Goal: Information Seeking & Learning: Learn about a topic

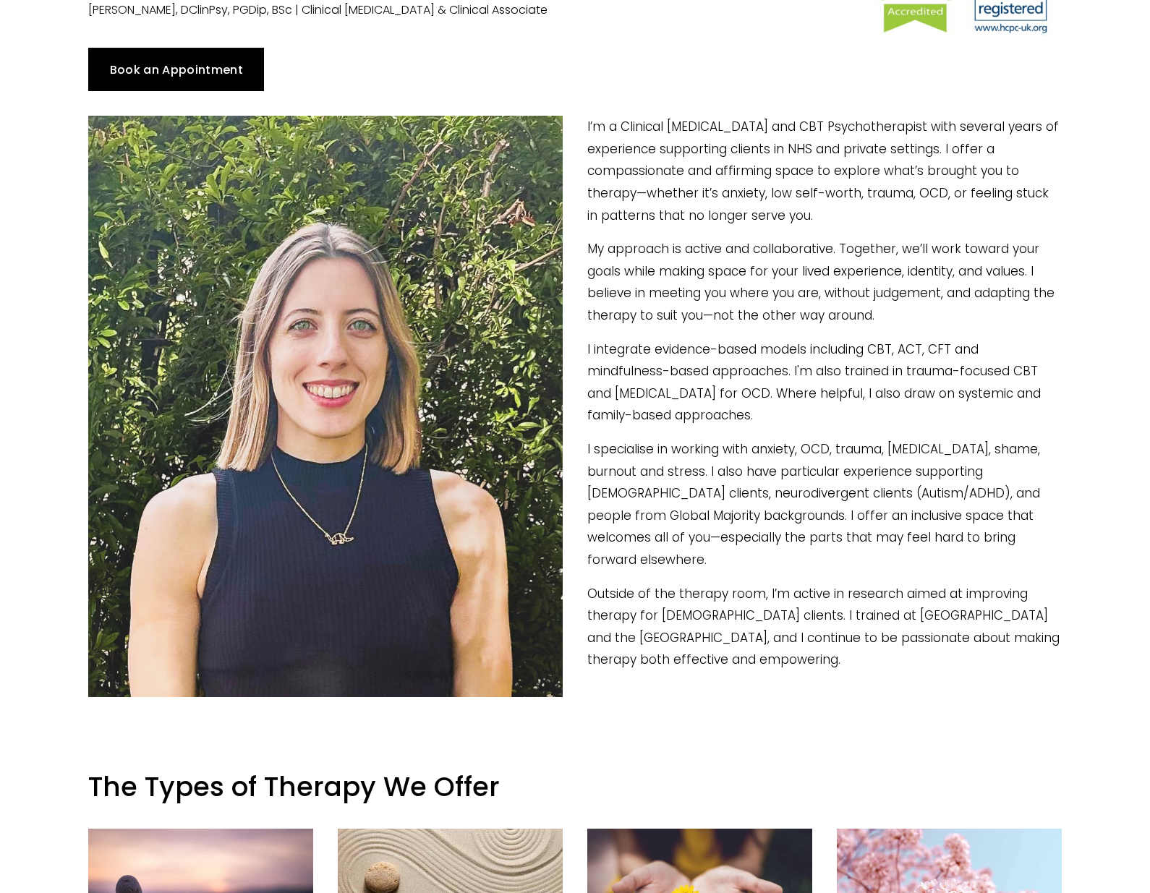
scroll to position [153, 0]
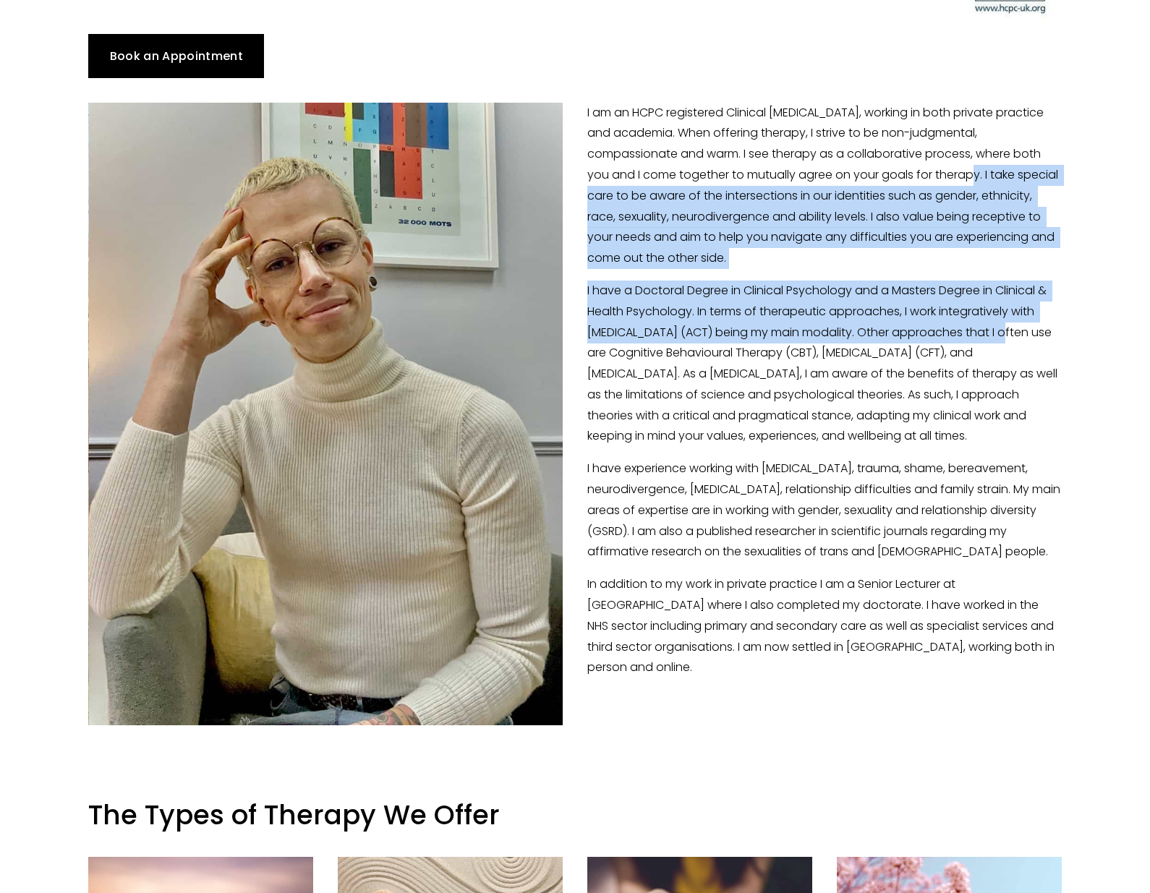
scroll to position [182, 0]
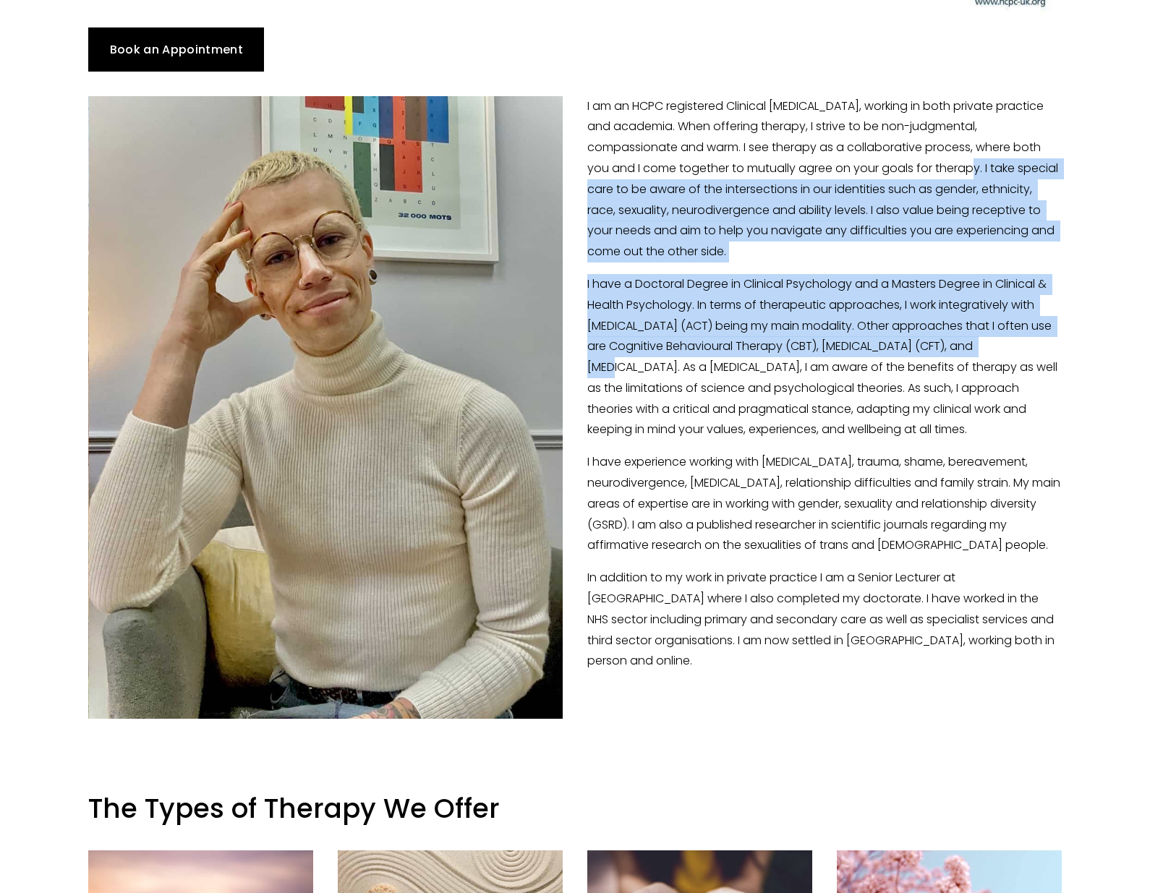
drag, startPoint x: 891, startPoint y: 201, endPoint x: 1113, endPoint y: 349, distance: 267.5
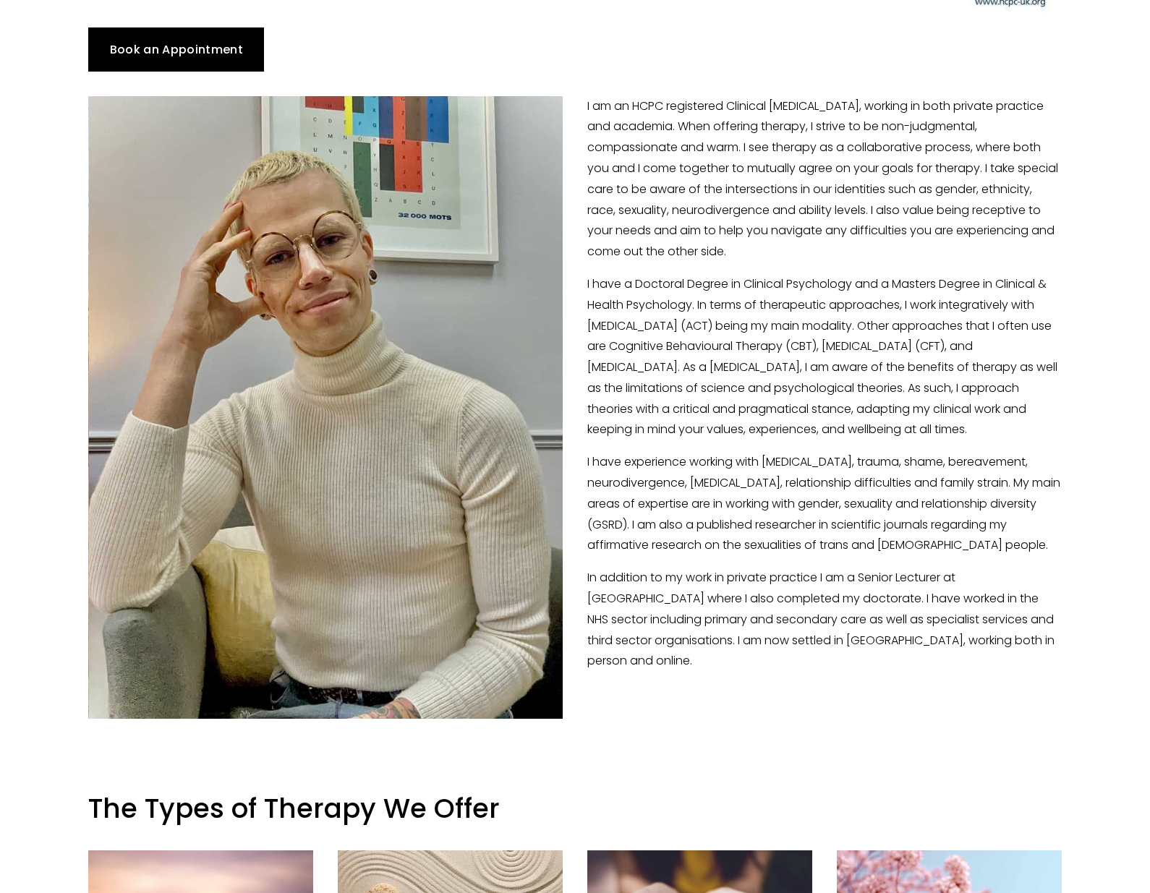
click at [1071, 394] on div "I am an HCPC registered Clinical [MEDICAL_DATA], working in both private practi…" at bounding box center [574, 384] width 997 height 601
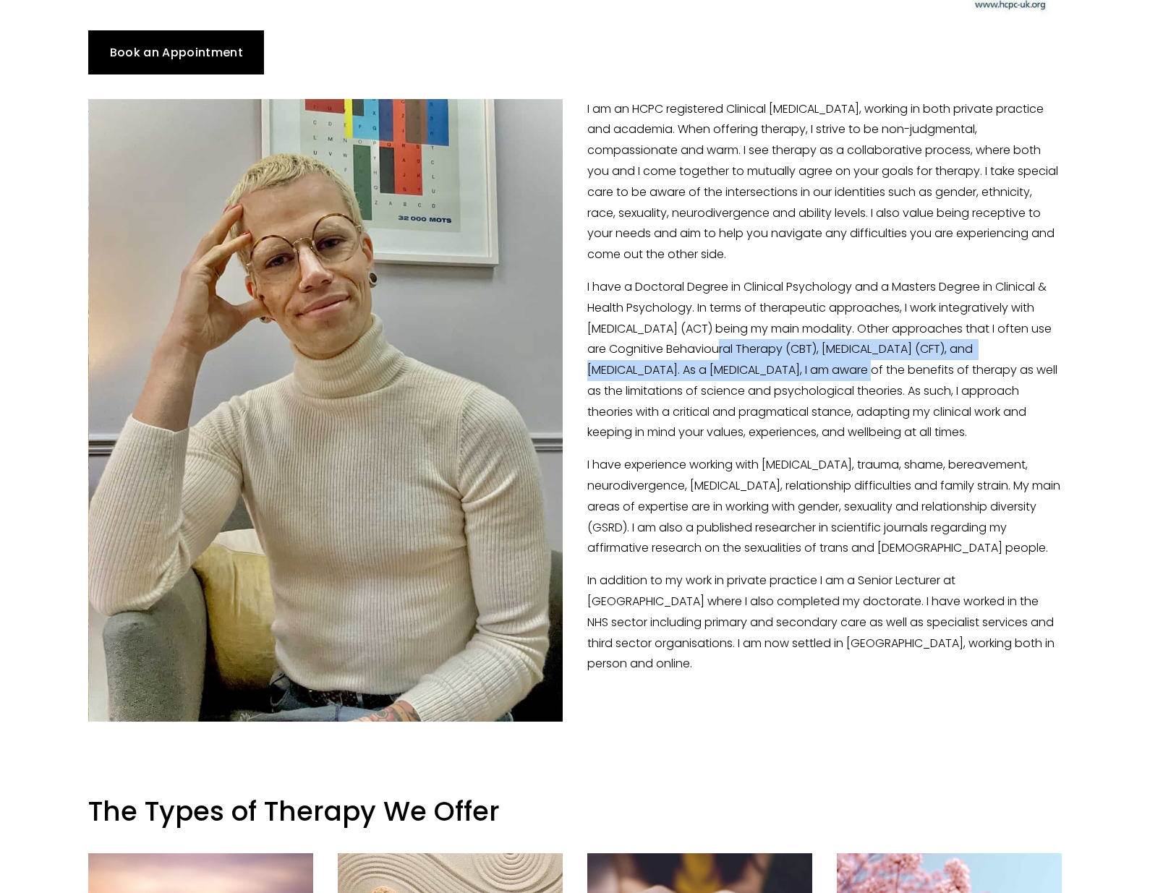
drag, startPoint x: 766, startPoint y: 346, endPoint x: 859, endPoint y: 375, distance: 97.2
click at [857, 375] on p "I have a Doctoral Degree in Clinical Psychology and a Masters Degree in Clinica…" at bounding box center [574, 360] width 972 height 166
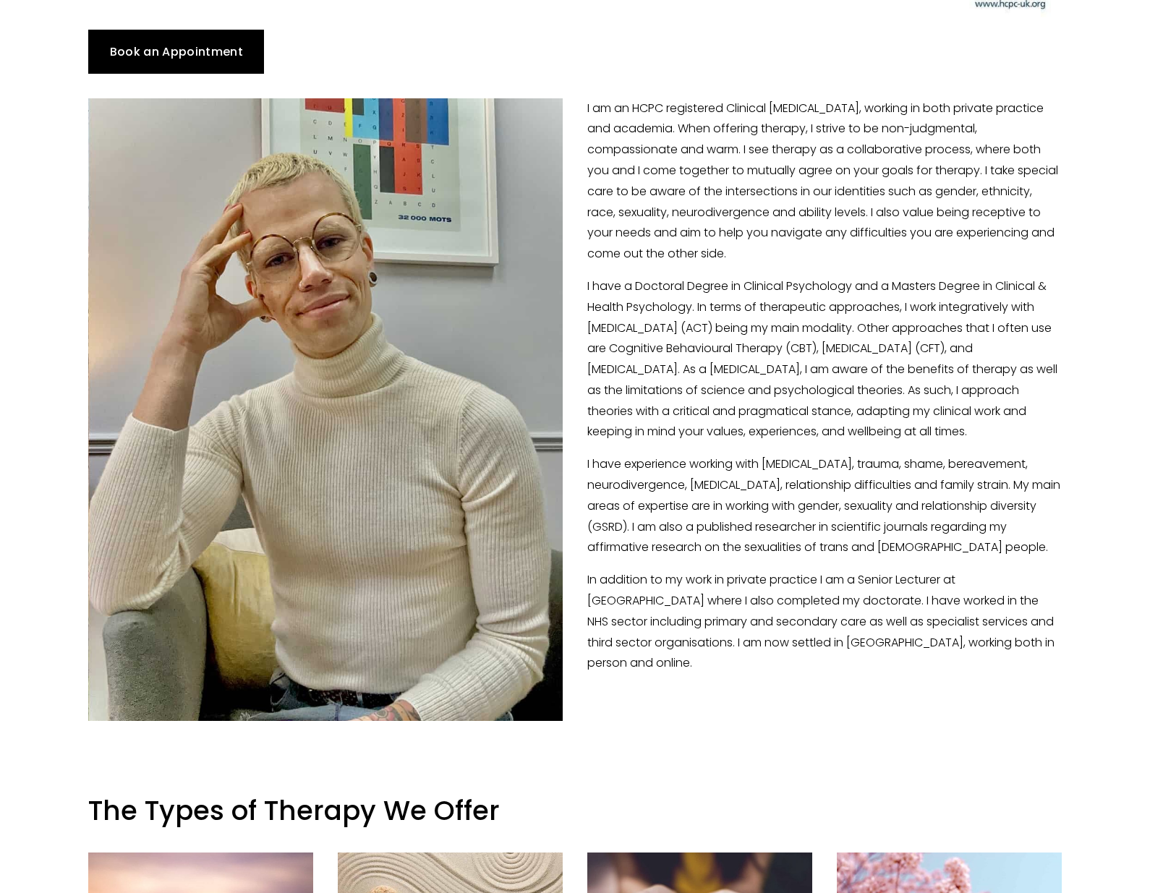
drag, startPoint x: 912, startPoint y: 374, endPoint x: 874, endPoint y: 357, distance: 41.1
click at [911, 374] on p "I have a Doctoral Degree in Clinical Psychology and a Masters Degree in Clinica…" at bounding box center [574, 359] width 972 height 166
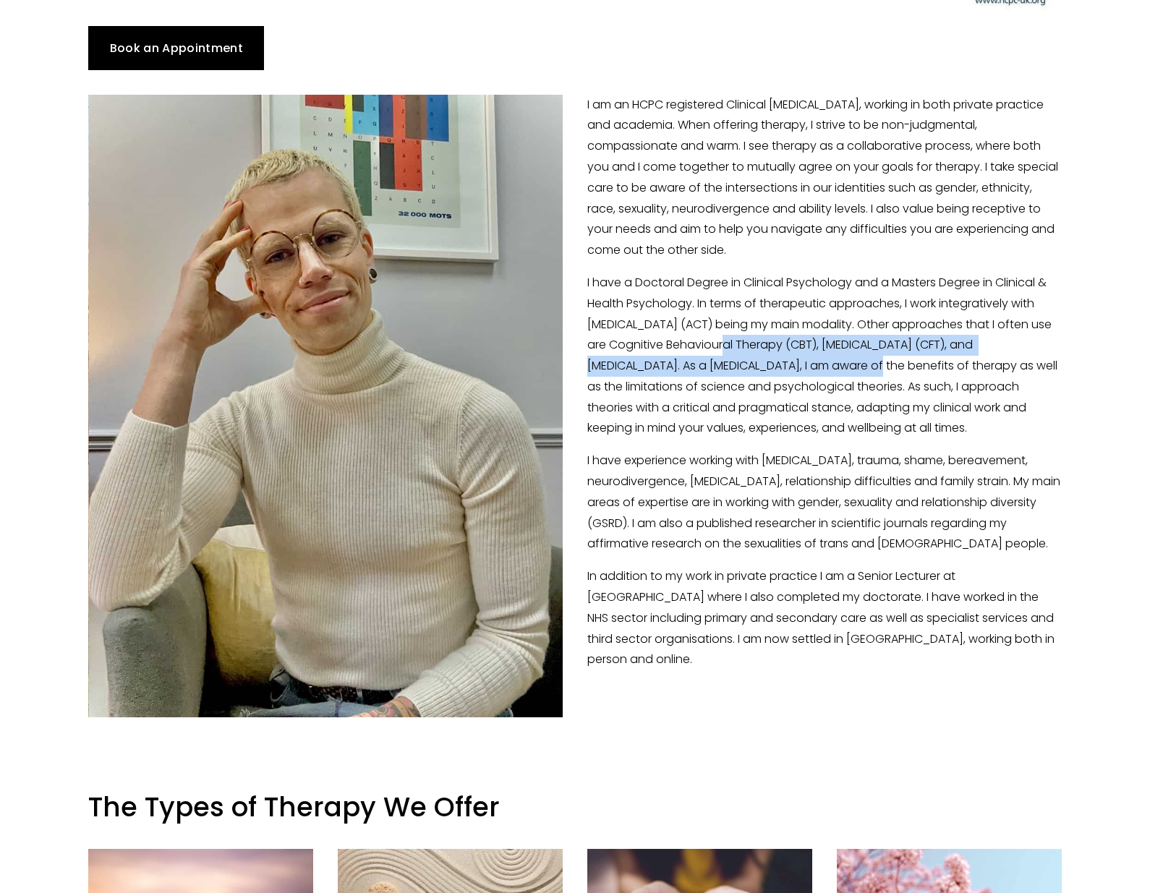
drag, startPoint x: 772, startPoint y: 342, endPoint x: 860, endPoint y: 359, distance: 89.0
click at [862, 359] on p "I have a Doctoral Degree in Clinical Psychology and a Masters Degree in Clinica…" at bounding box center [574, 356] width 972 height 166
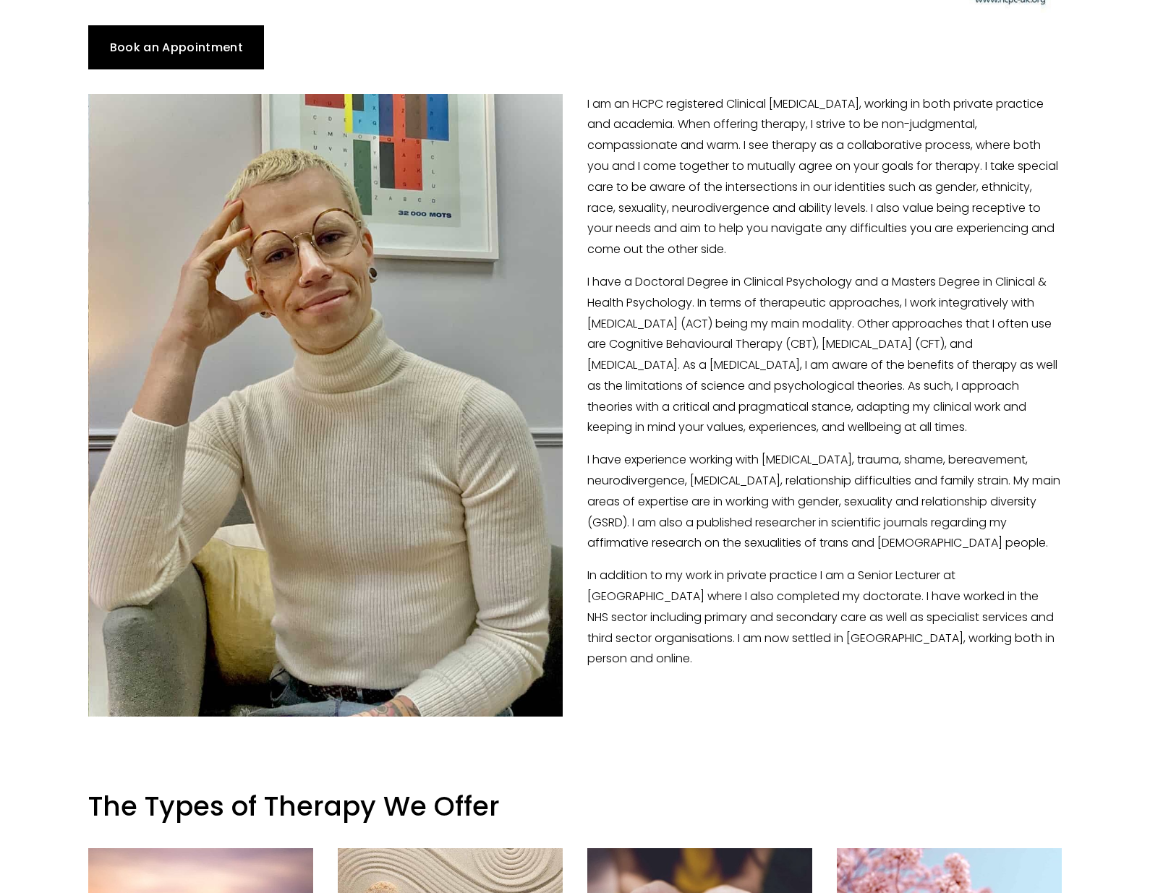
drag, startPoint x: 983, startPoint y: 382, endPoint x: 970, endPoint y: 375, distance: 15.9
click at [983, 382] on p "I have a Doctoral Degree in Clinical Psychology and a Masters Degree in Clinica…" at bounding box center [574, 355] width 972 height 166
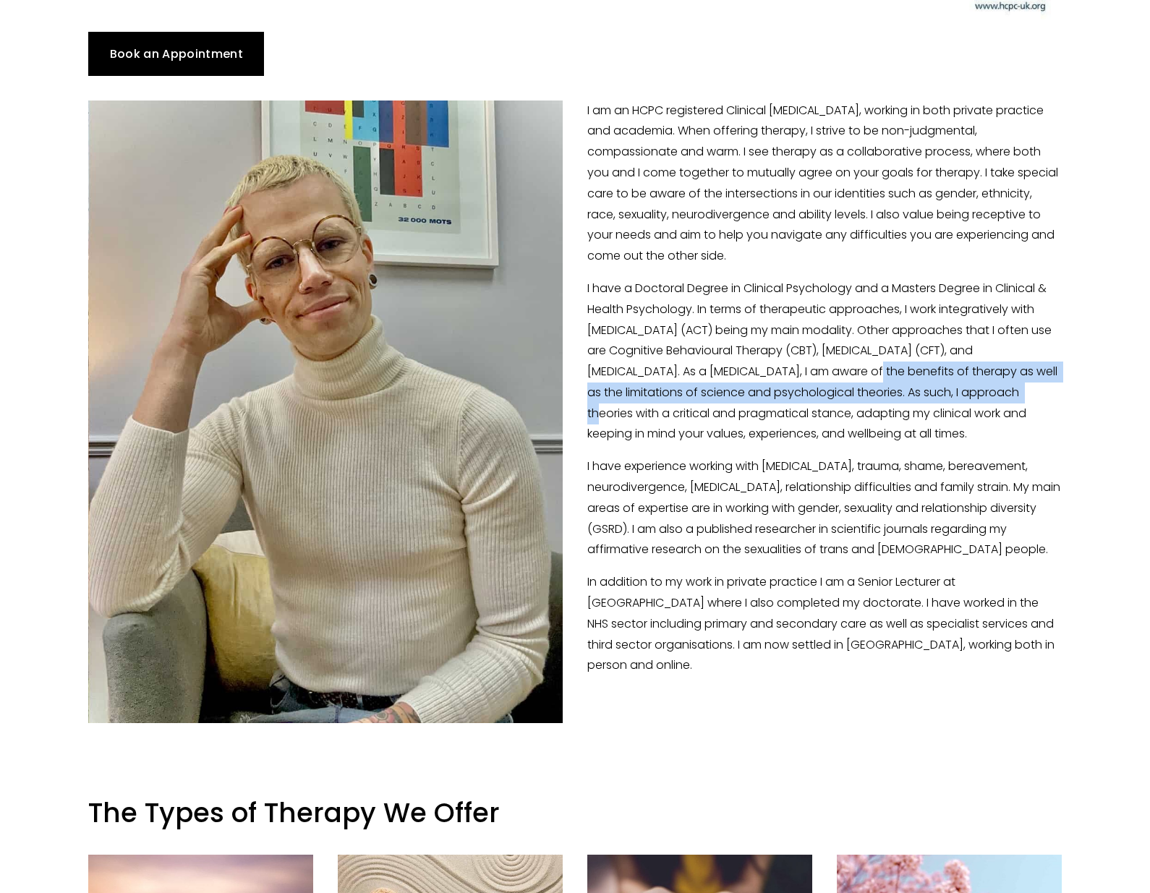
scroll to position [176, 0]
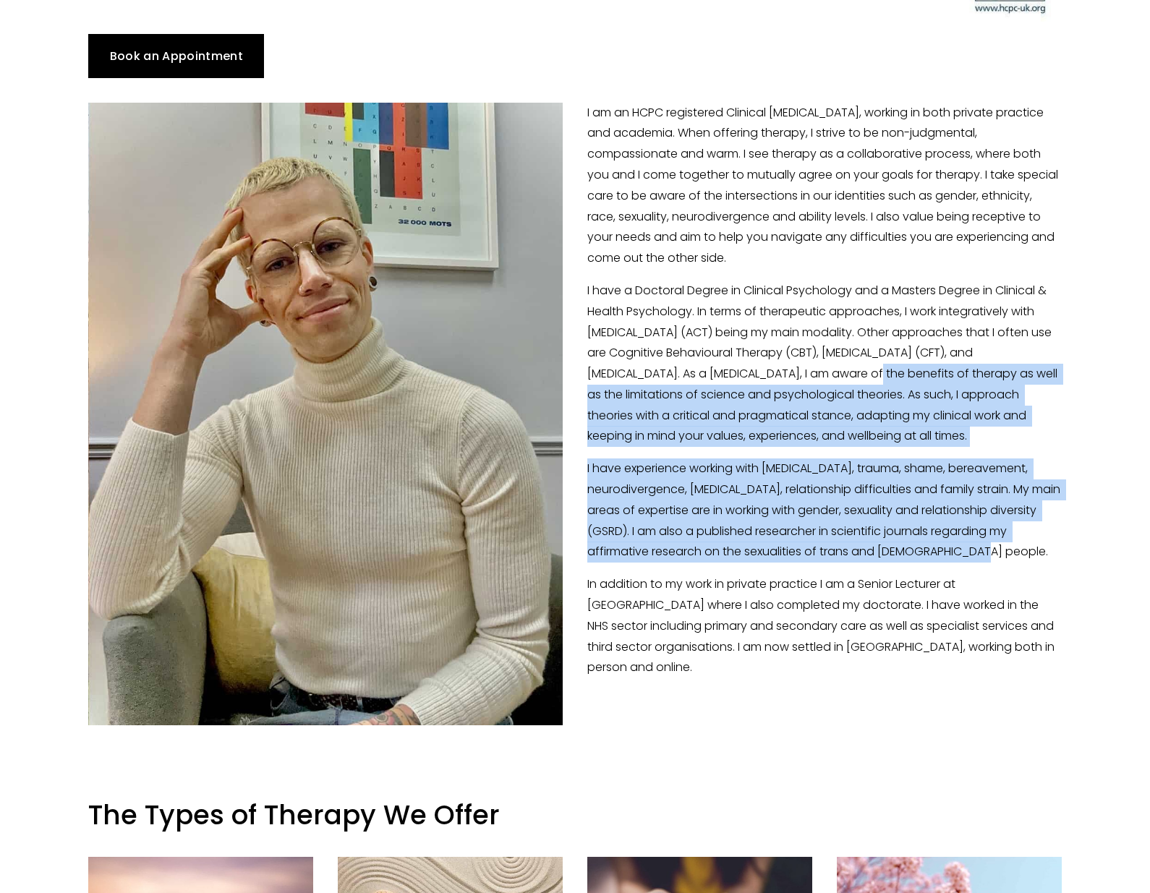
drag, startPoint x: 863, startPoint y: 365, endPoint x: 1050, endPoint y: 575, distance: 281.1
click at [1050, 575] on div "I am an HCPC registered Clinical [MEDICAL_DATA], working in both private practi…" at bounding box center [574, 391] width 972 height 576
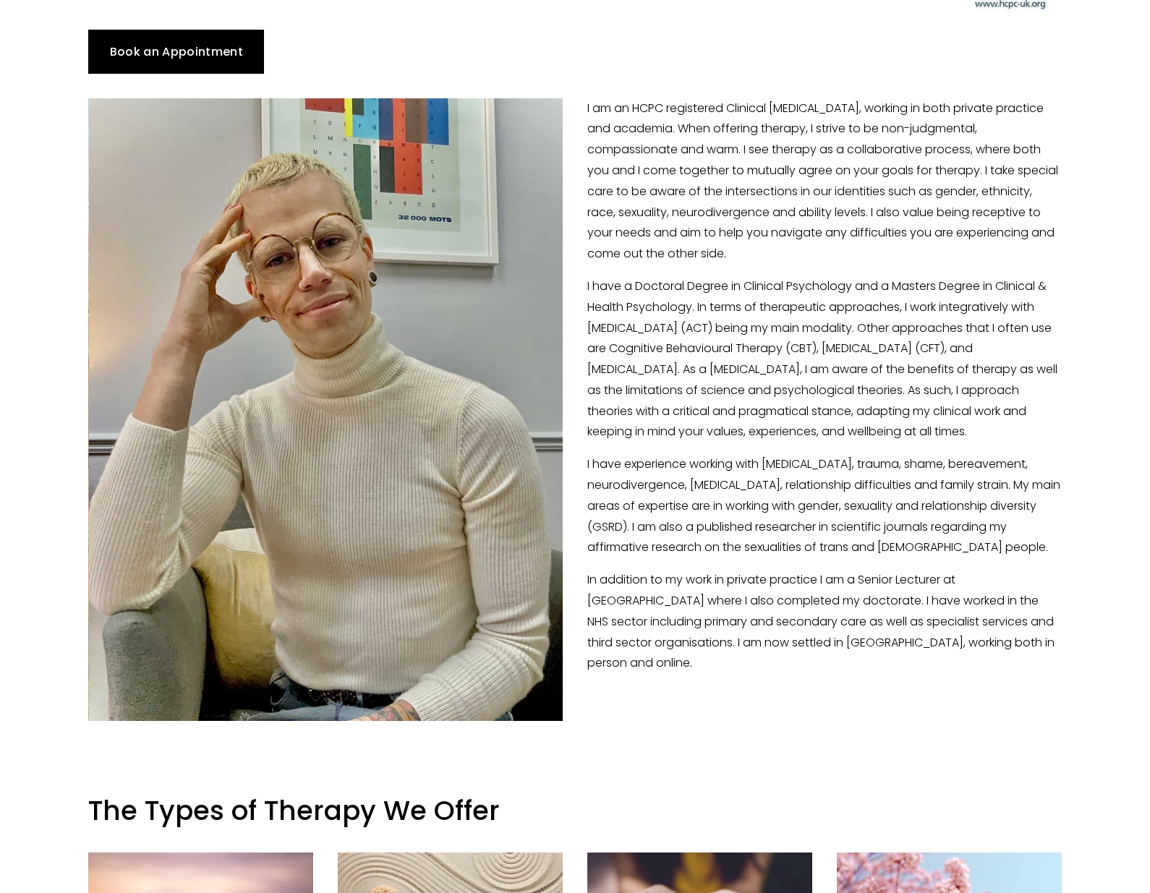
click at [981, 763] on div at bounding box center [574, 757] width 997 height 49
